Goal: Contribute content: Add original content to the website for others to see

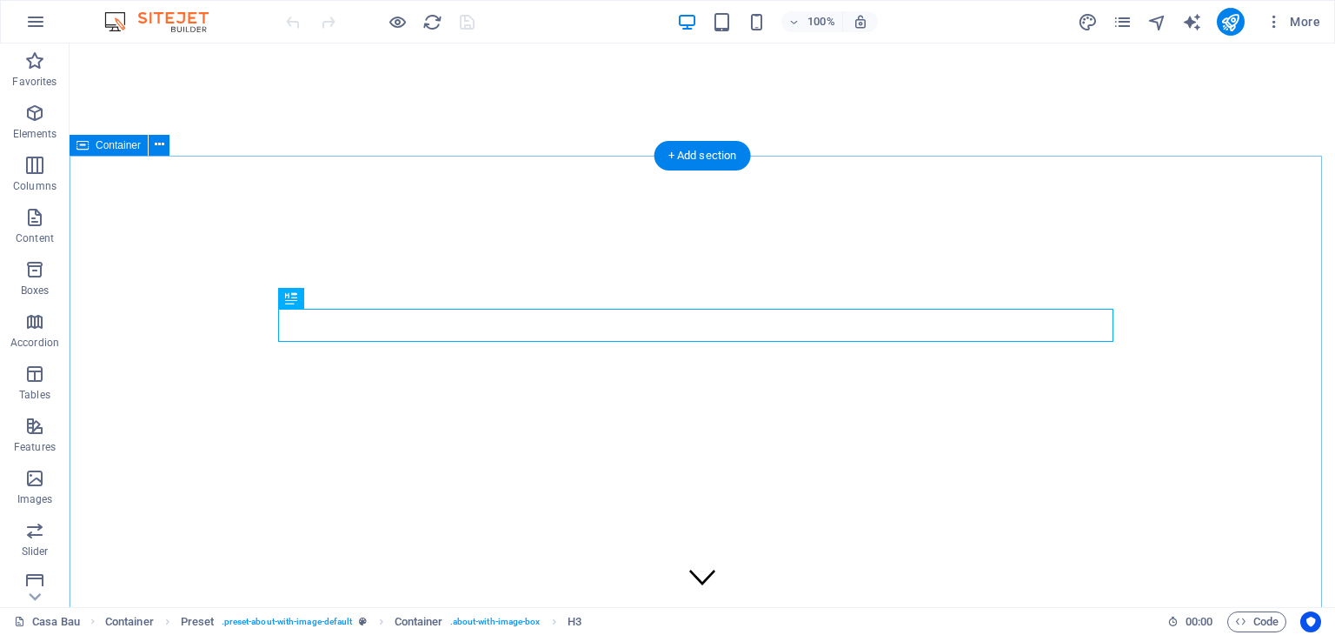
scroll to position [451, 0]
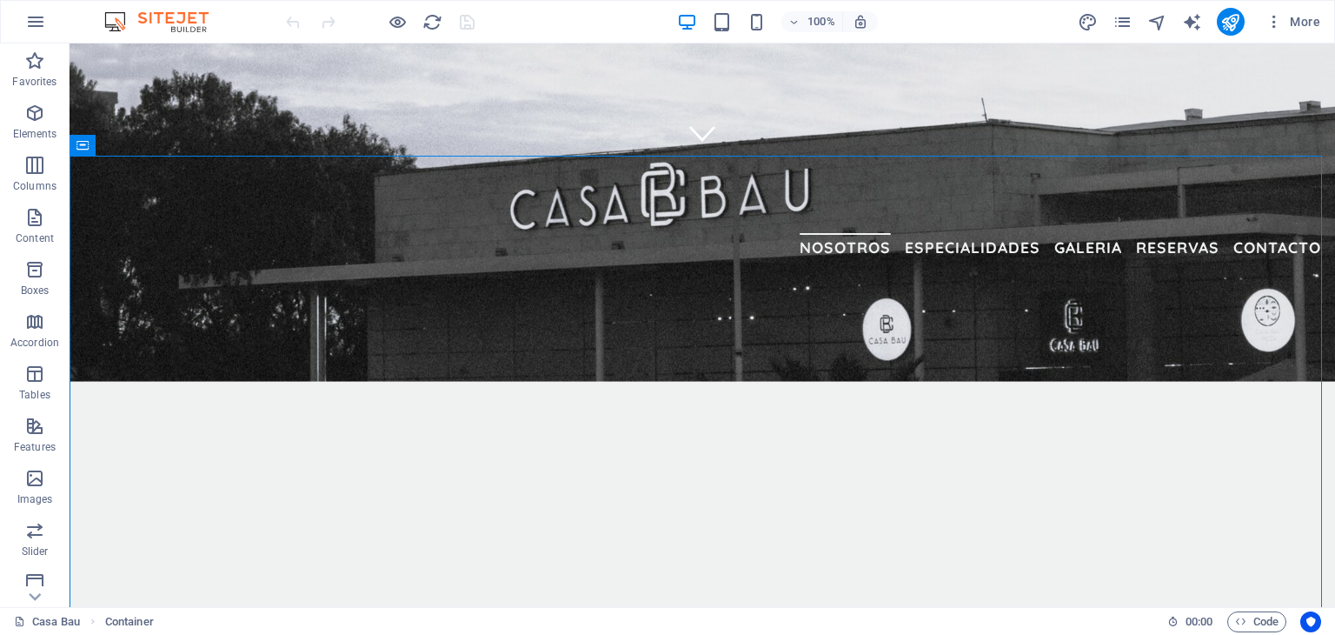
click at [1112, 30] on div "More" at bounding box center [1202, 22] width 249 height 28
click at [1120, 27] on icon "pages" at bounding box center [1123, 22] width 20 height 20
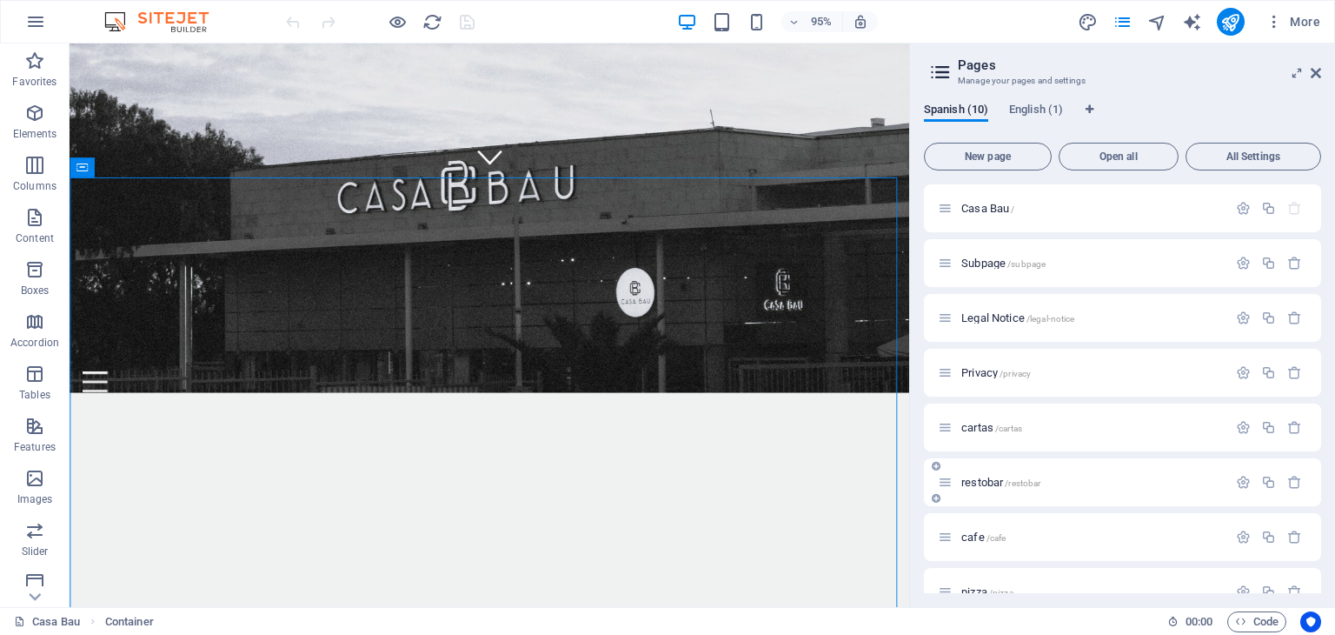
scroll to position [139, 0]
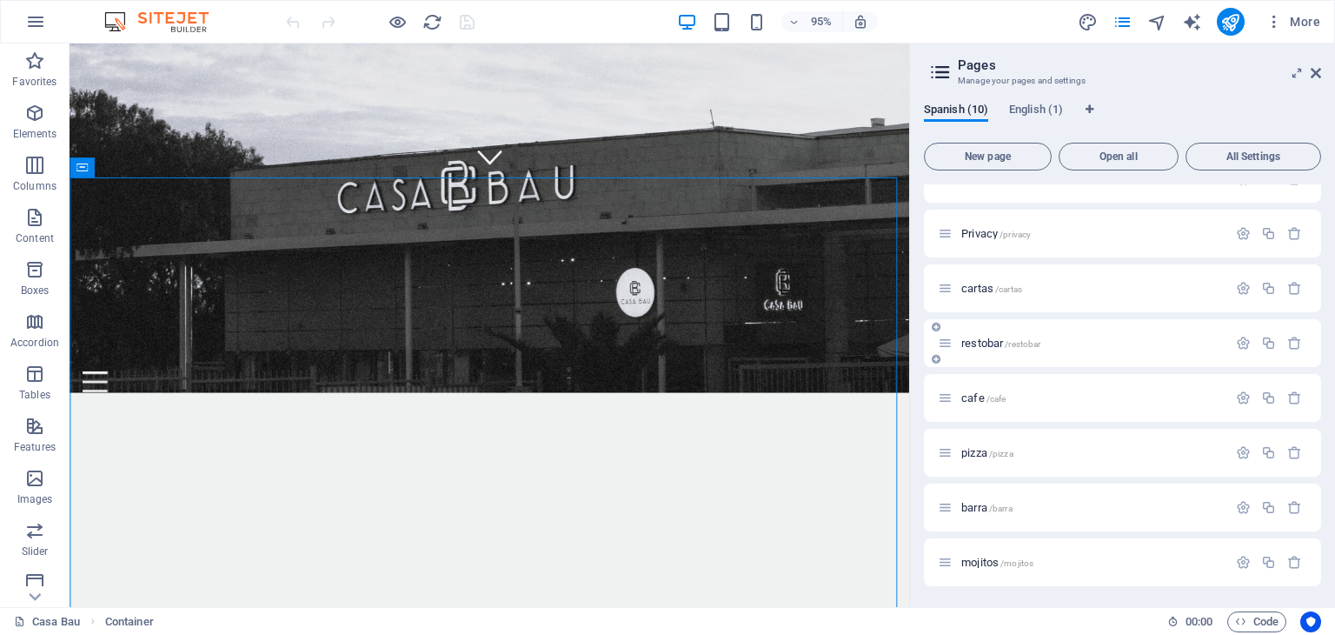
click at [990, 342] on span "restobar /restobar" at bounding box center [1000, 342] width 79 height 13
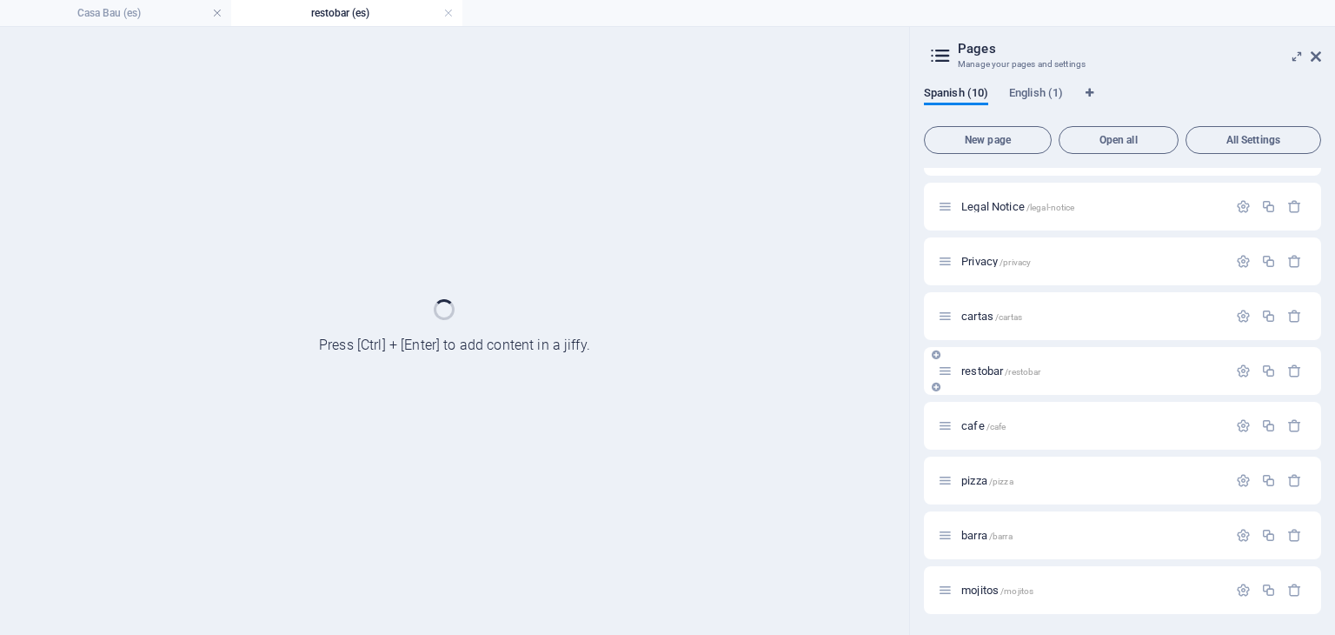
scroll to position [95, 0]
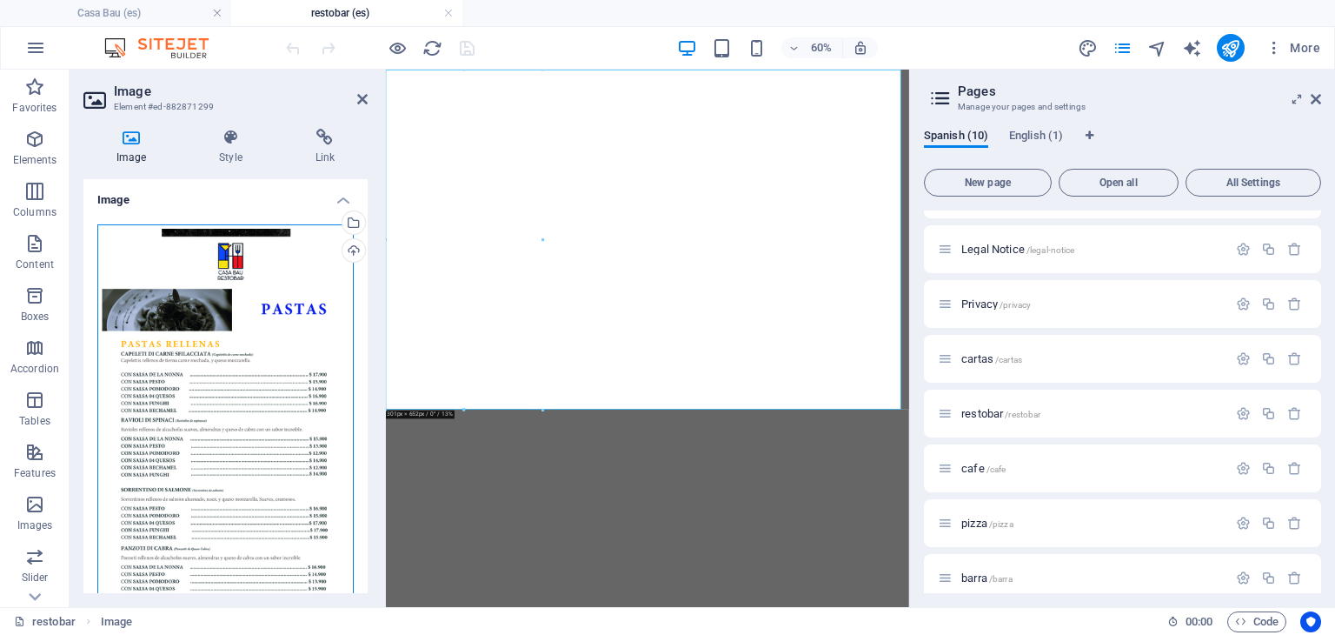
click at [269, 272] on div "Drag files here, click to choose files or select files from Files or our free s…" at bounding box center [225, 496] width 256 height 545
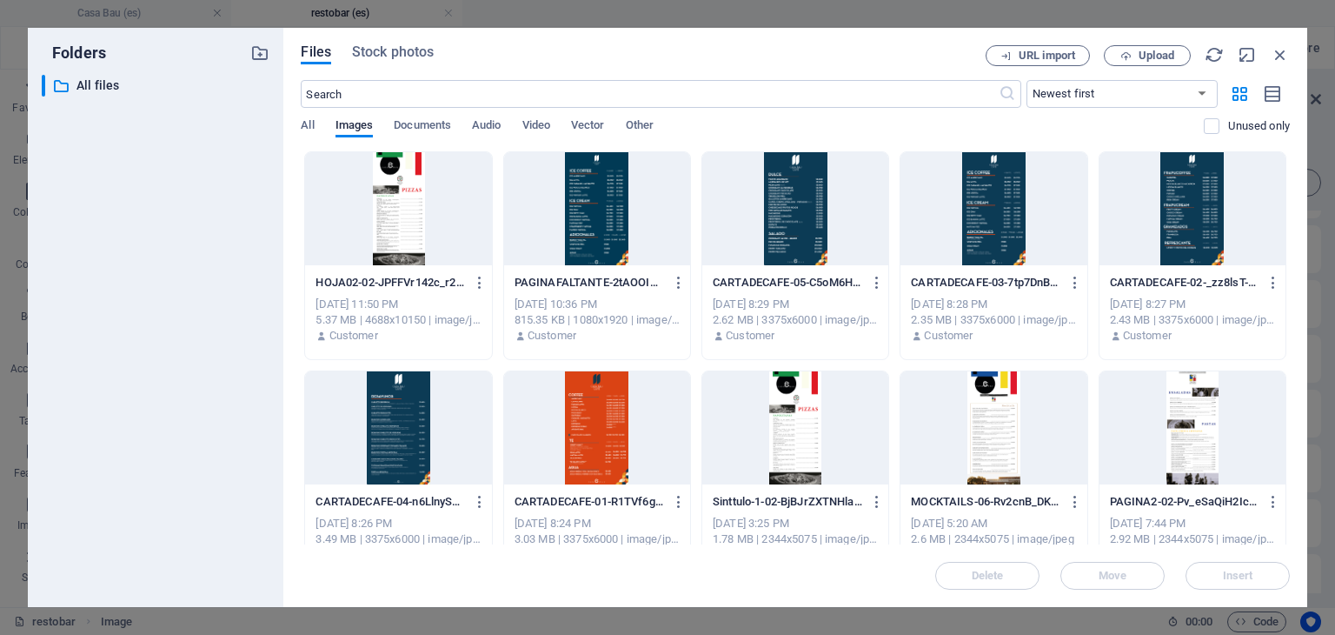
click at [1126, 70] on div "Files Stock photos URL import Upload ​ Newest first Oldest first Name (A-Z) Nam…" at bounding box center [795, 317] width 989 height 544
click at [1135, 65] on button "Upload" at bounding box center [1147, 55] width 87 height 21
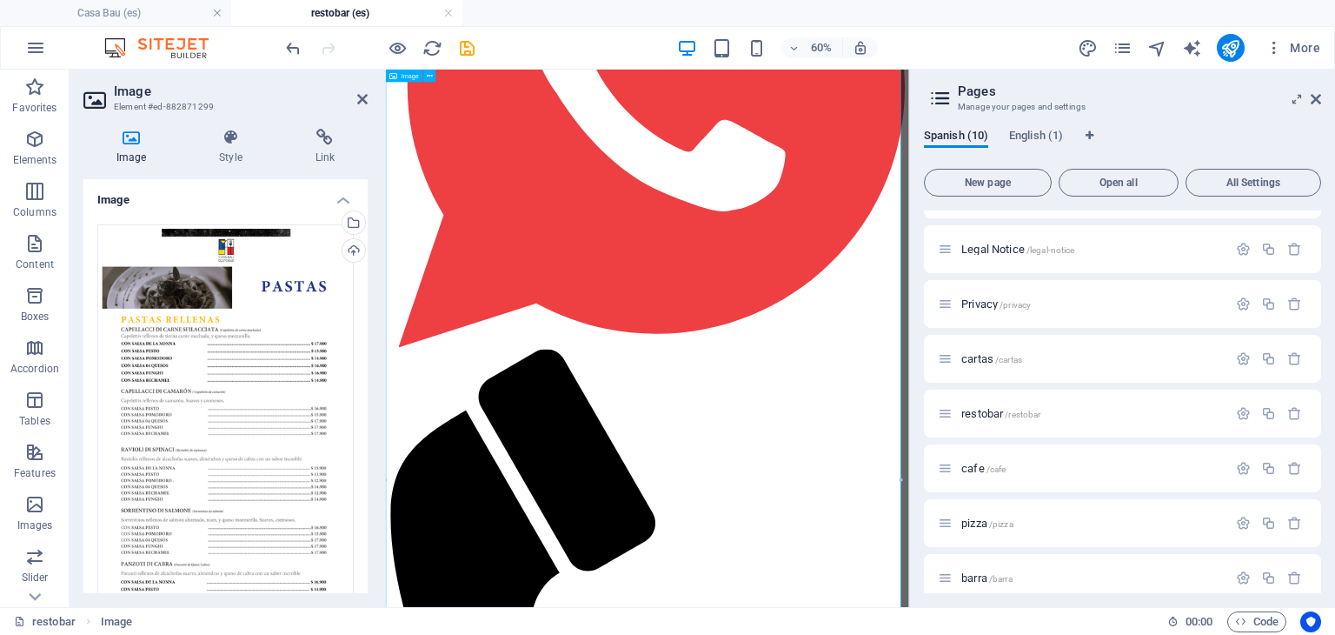
scroll to position [2364, 0]
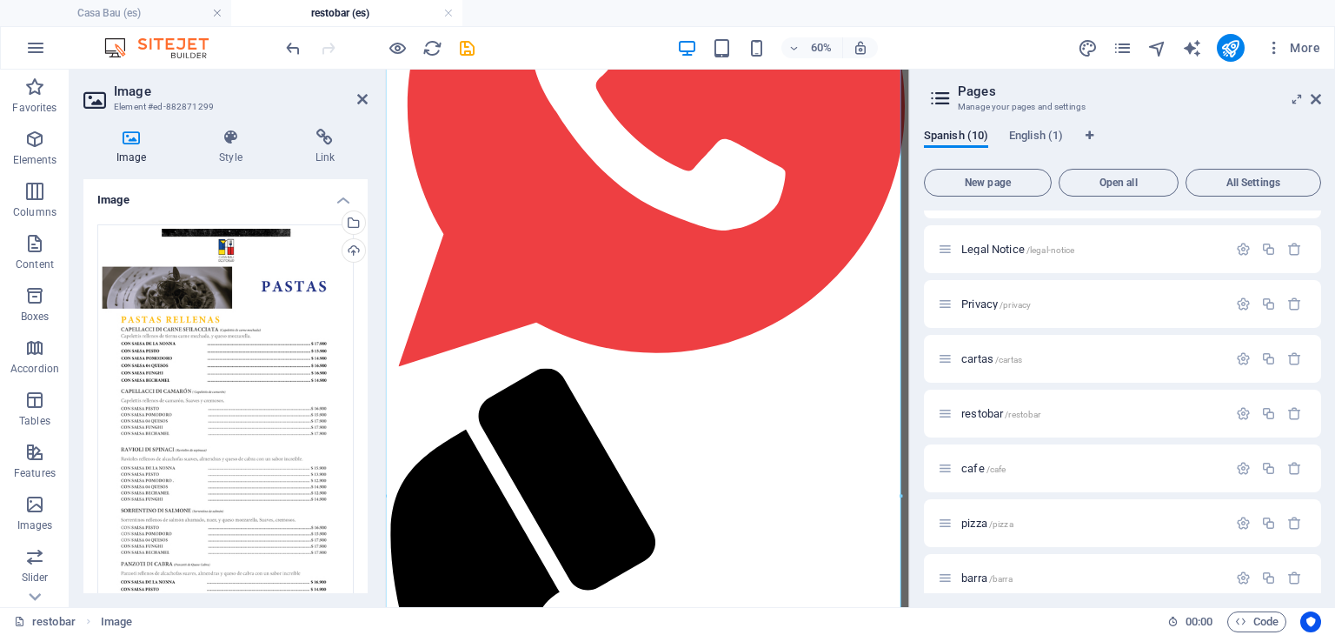
click at [377, 187] on div "Image Style Link Image Drag files here, click to choose files or select files f…" at bounding box center [226, 361] width 312 height 492
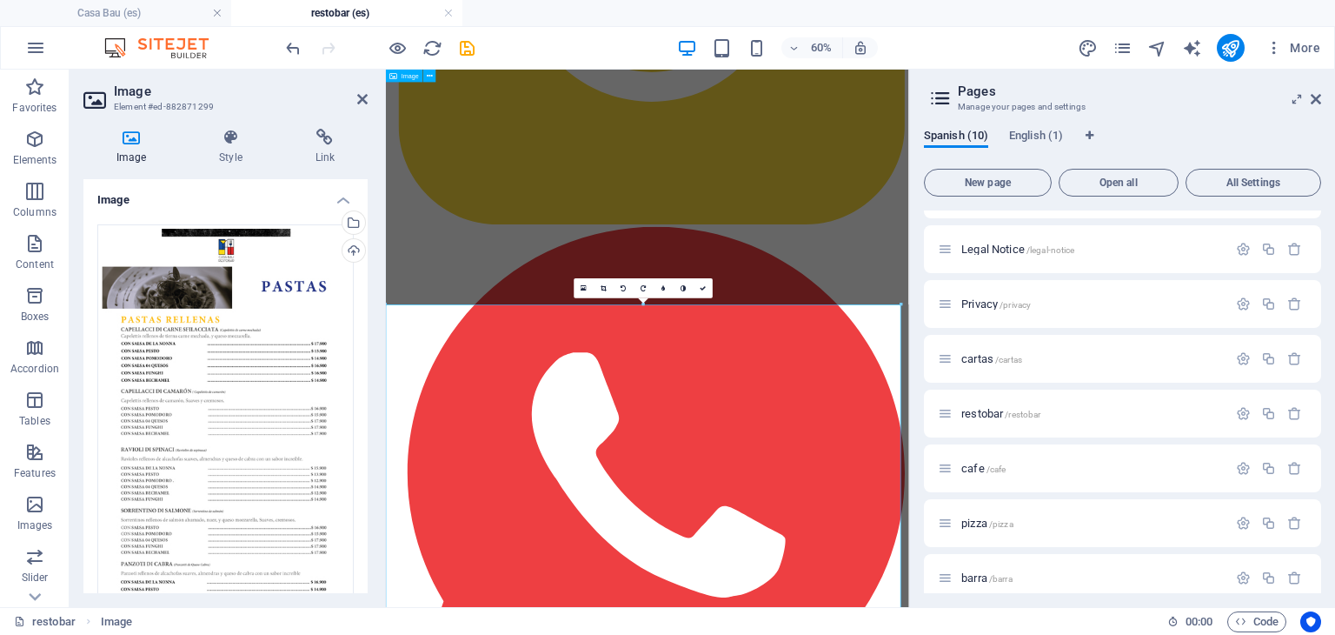
scroll to position [1752, 0]
click at [468, 43] on icon "save" at bounding box center [467, 48] width 20 height 20
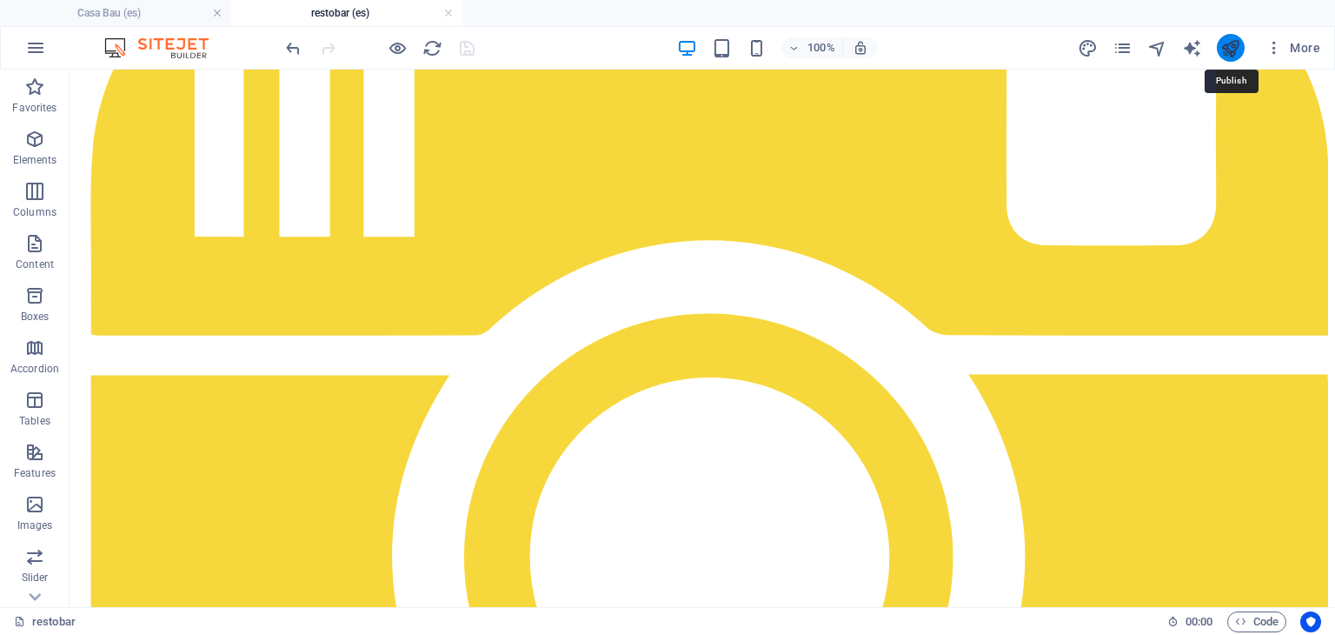
click at [1234, 52] on icon "publish" at bounding box center [1230, 48] width 20 height 20
